Goal: Find specific page/section

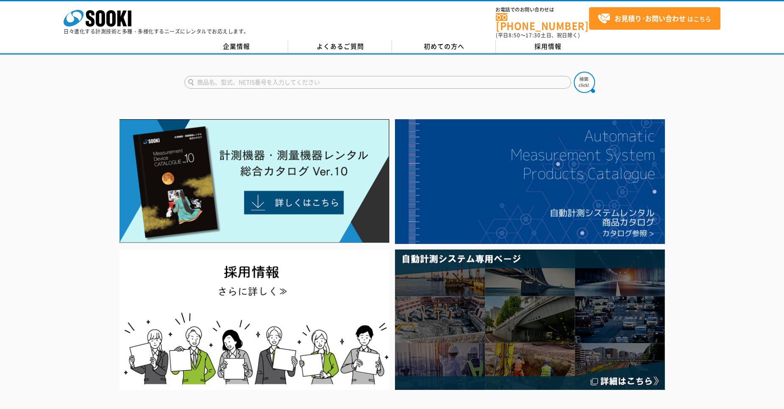
drag, startPoint x: 289, startPoint y: 75, endPoint x: 299, endPoint y: 80, distance: 11.4
click at [289, 76] on input "text" at bounding box center [377, 82] width 387 height 13
click at [201, 79] on input "IP25" at bounding box center [377, 82] width 387 height 13
click at [231, 76] on input "IP-25" at bounding box center [377, 82] width 387 height 13
click at [581, 74] on img at bounding box center [584, 82] width 21 height 21
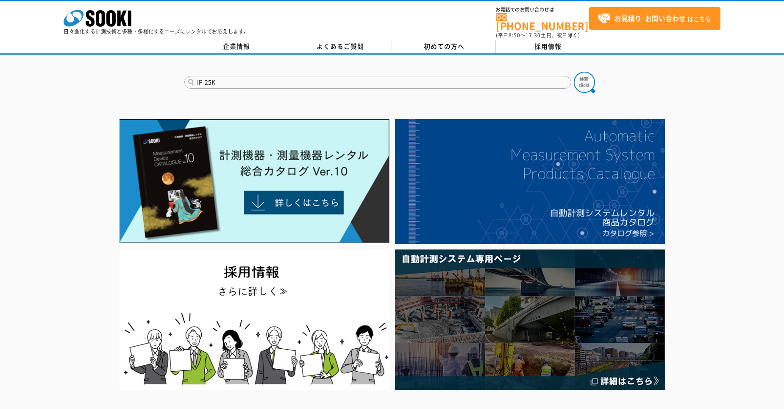
click at [228, 79] on input "IP-25K" at bounding box center [377, 82] width 387 height 13
type input "I"
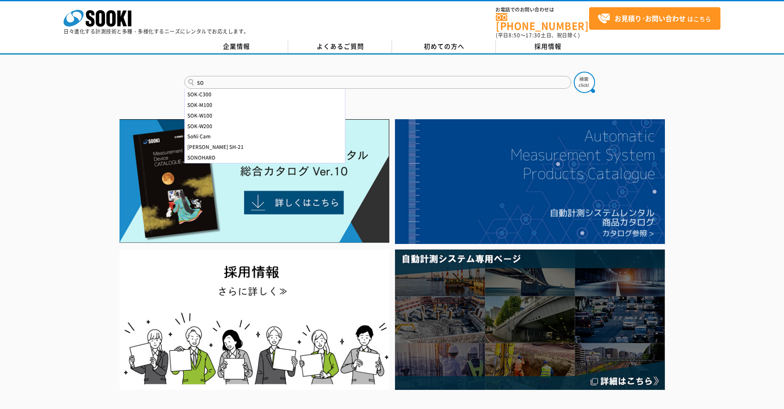
type input "s"
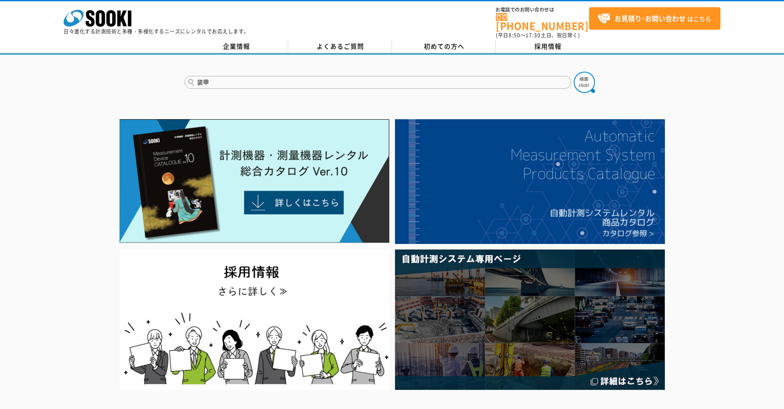
type input "装"
type input "双興電機"
click at [574, 72] on button at bounding box center [584, 82] width 21 height 21
click at [250, 83] on form "双興電機" at bounding box center [391, 84] width 415 height 24
click at [252, 76] on input "双興電機" at bounding box center [377, 82] width 387 height 13
